Goal: Task Accomplishment & Management: Complete application form

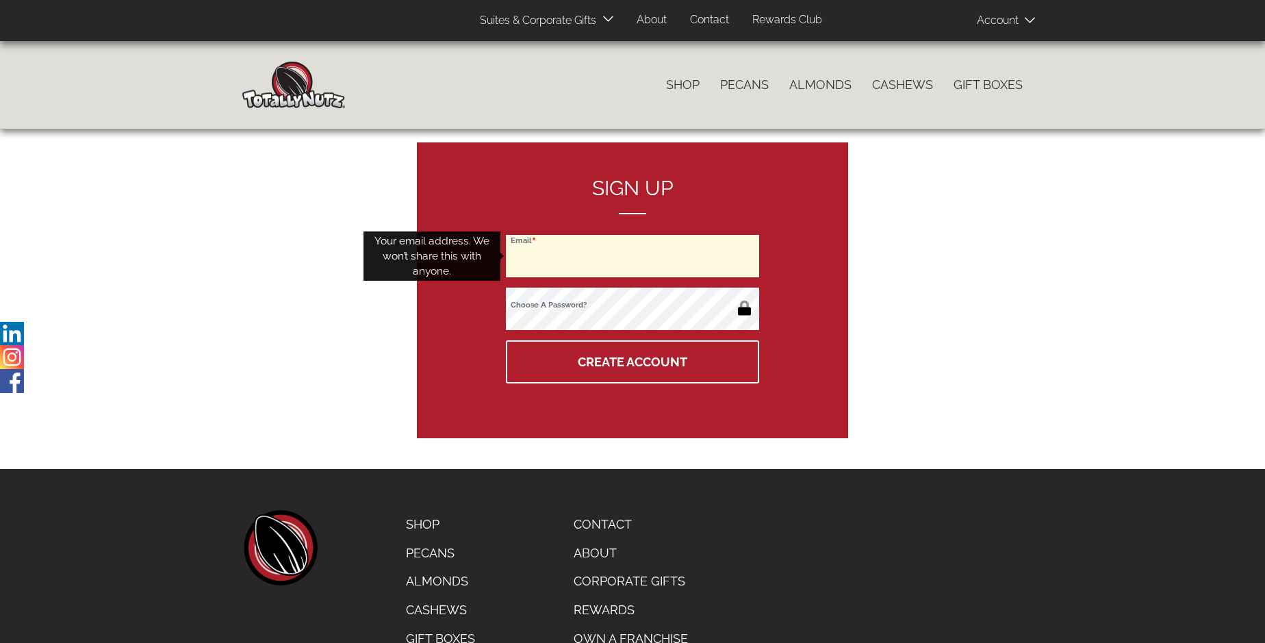
click at [632, 256] on input "Email" at bounding box center [632, 256] width 253 height 42
type input "nelliejdouglas@gmail.com"
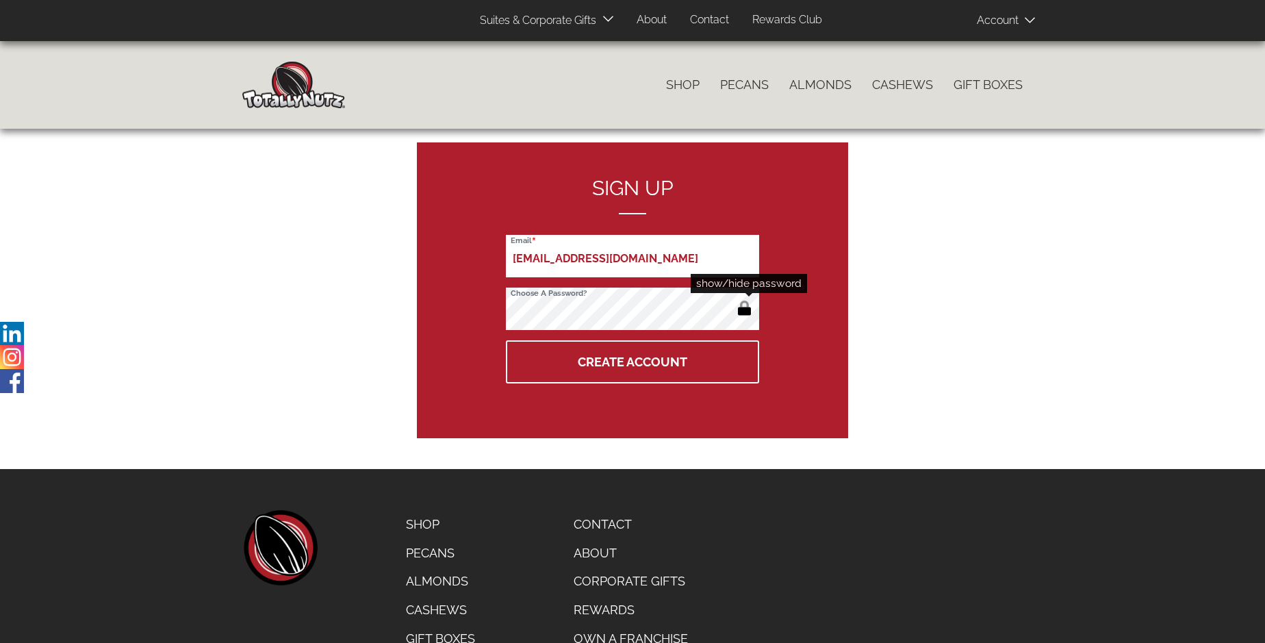
click at [744, 309] on button "button" at bounding box center [744, 309] width 23 height 22
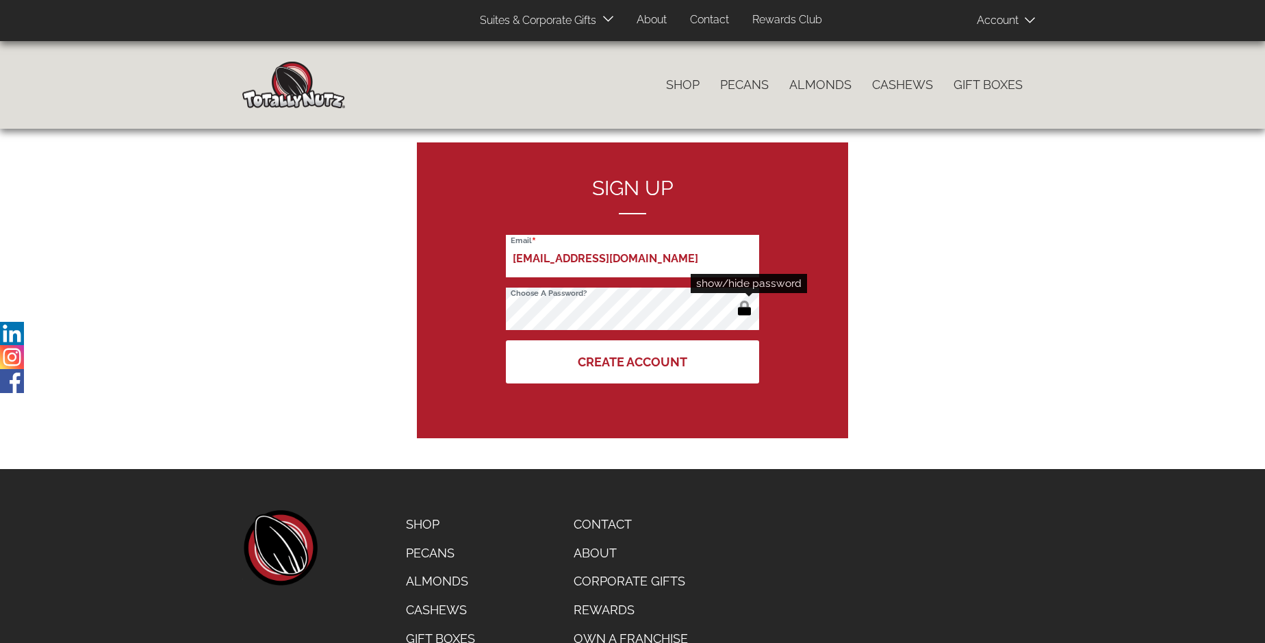
click at [632, 361] on button "Create Account" at bounding box center [632, 361] width 253 height 43
